Goal: Task Accomplishment & Management: Use online tool/utility

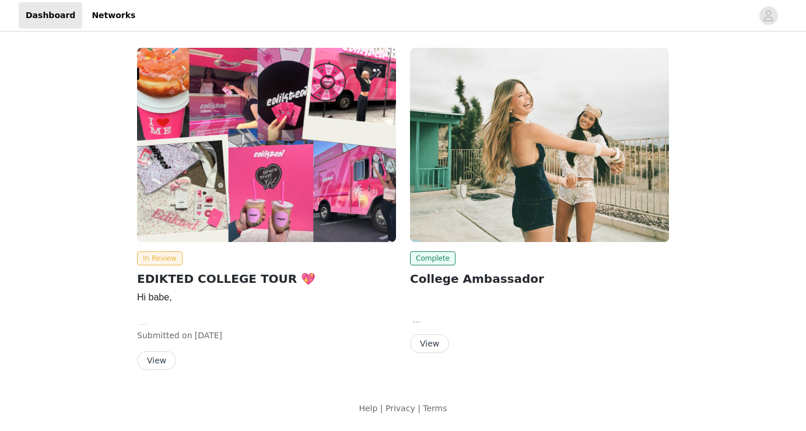
click at [162, 359] on button "View" at bounding box center [156, 360] width 39 height 19
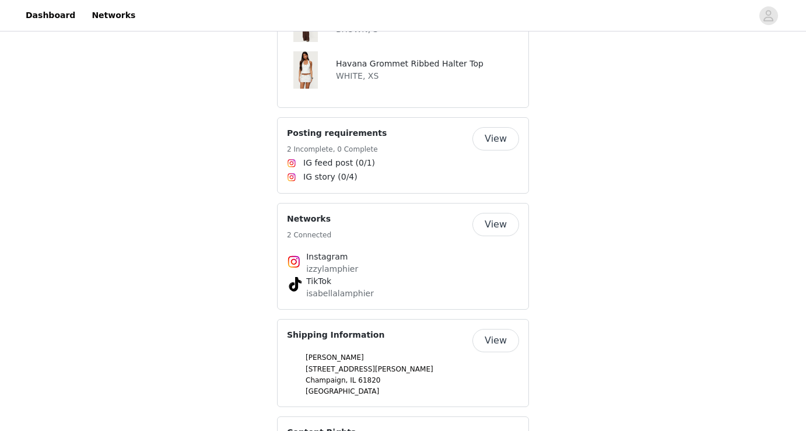
scroll to position [852, 0]
